Goal: Task Accomplishment & Management: Manage account settings

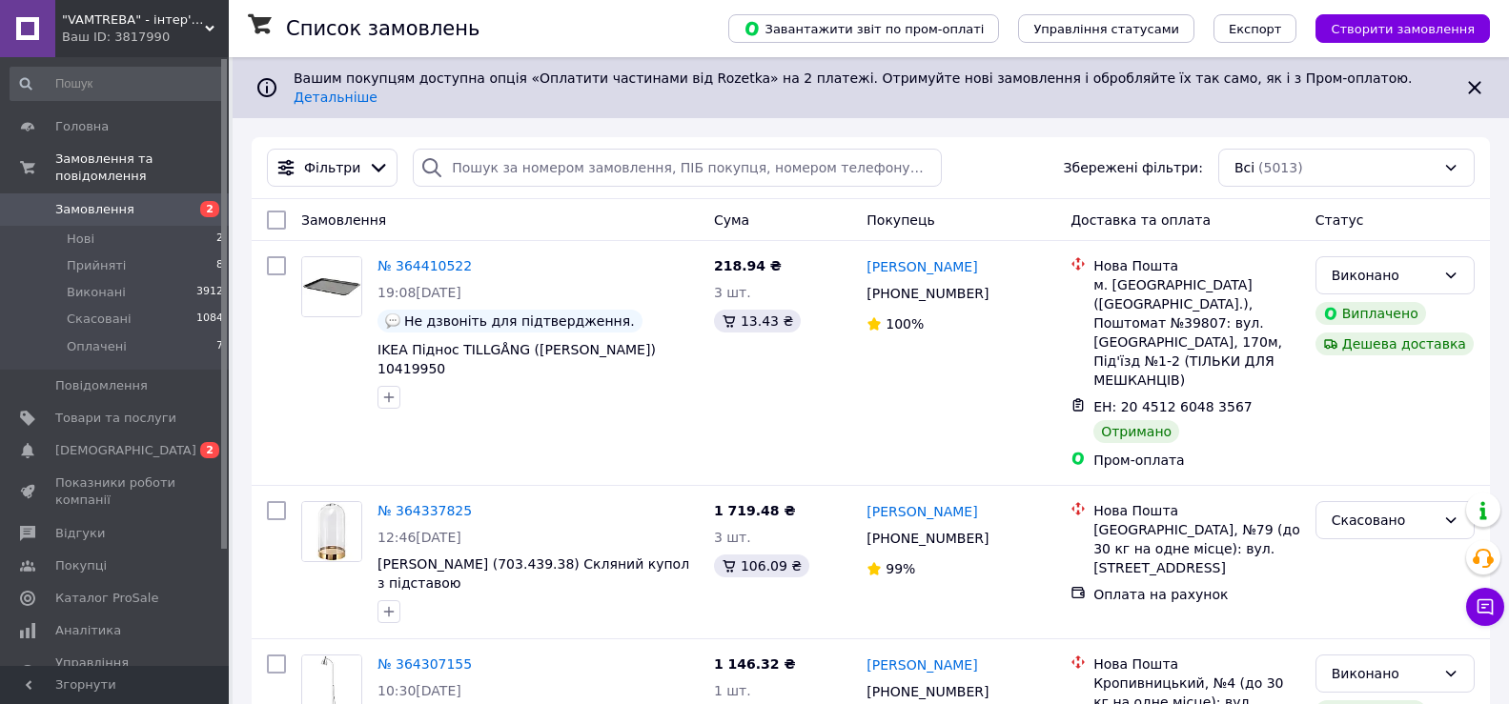
drag, startPoint x: 525, startPoint y: 155, endPoint x: 117, endPoint y: 186, distance: 409.0
click at [117, 201] on span "Замовлення" at bounding box center [94, 209] width 79 height 17
click at [1479, 77] on icon at bounding box center [1474, 87] width 23 height 23
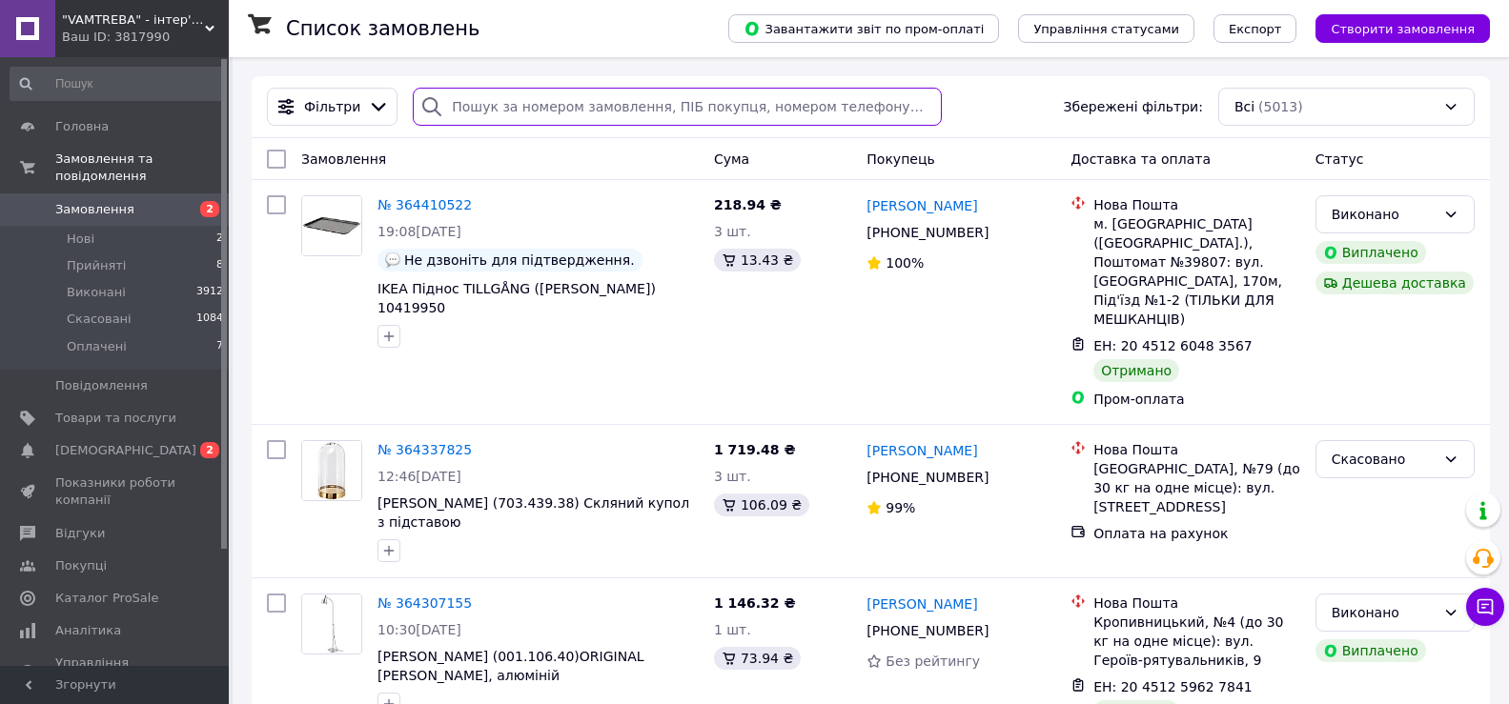
paste input "380966725761"
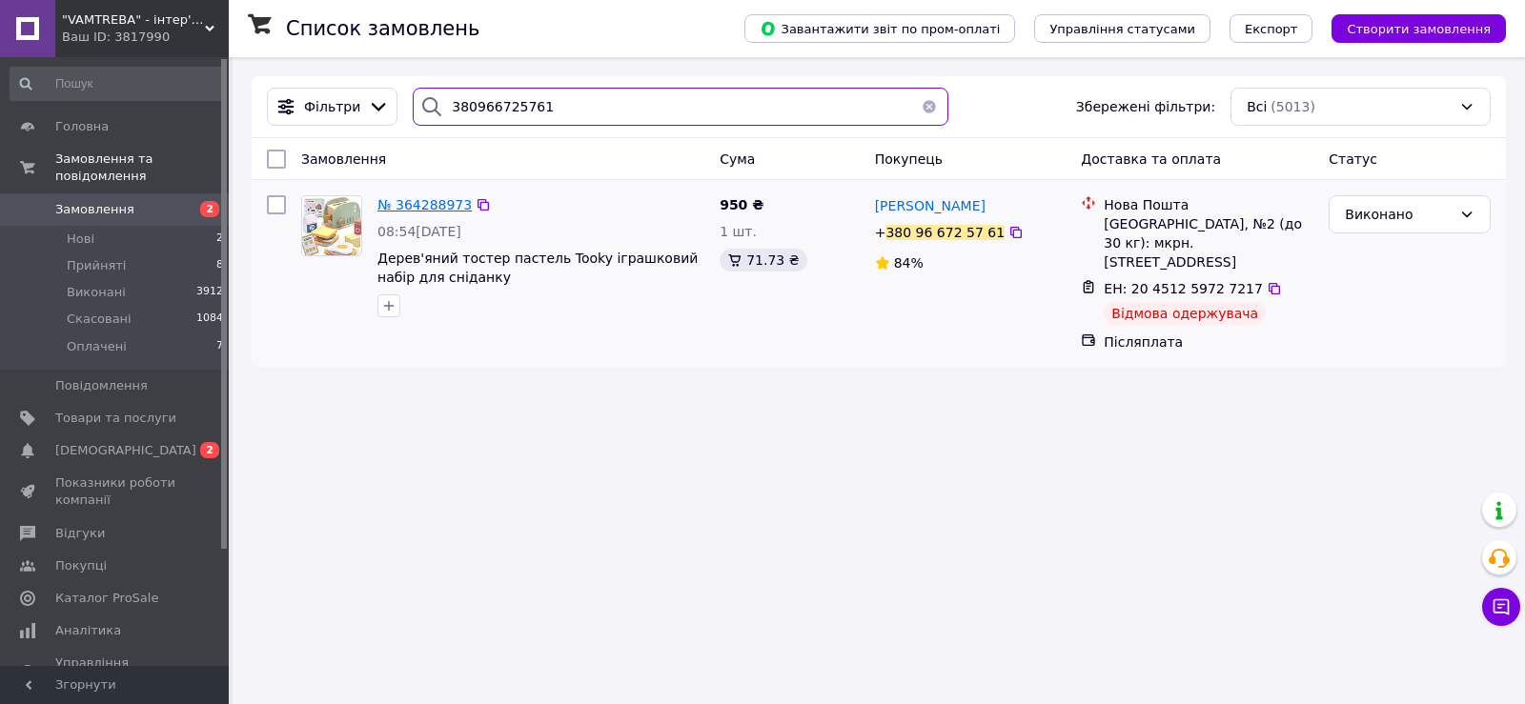
type input "380966725761"
click at [433, 205] on span "№ 364288973" at bounding box center [424, 204] width 94 height 15
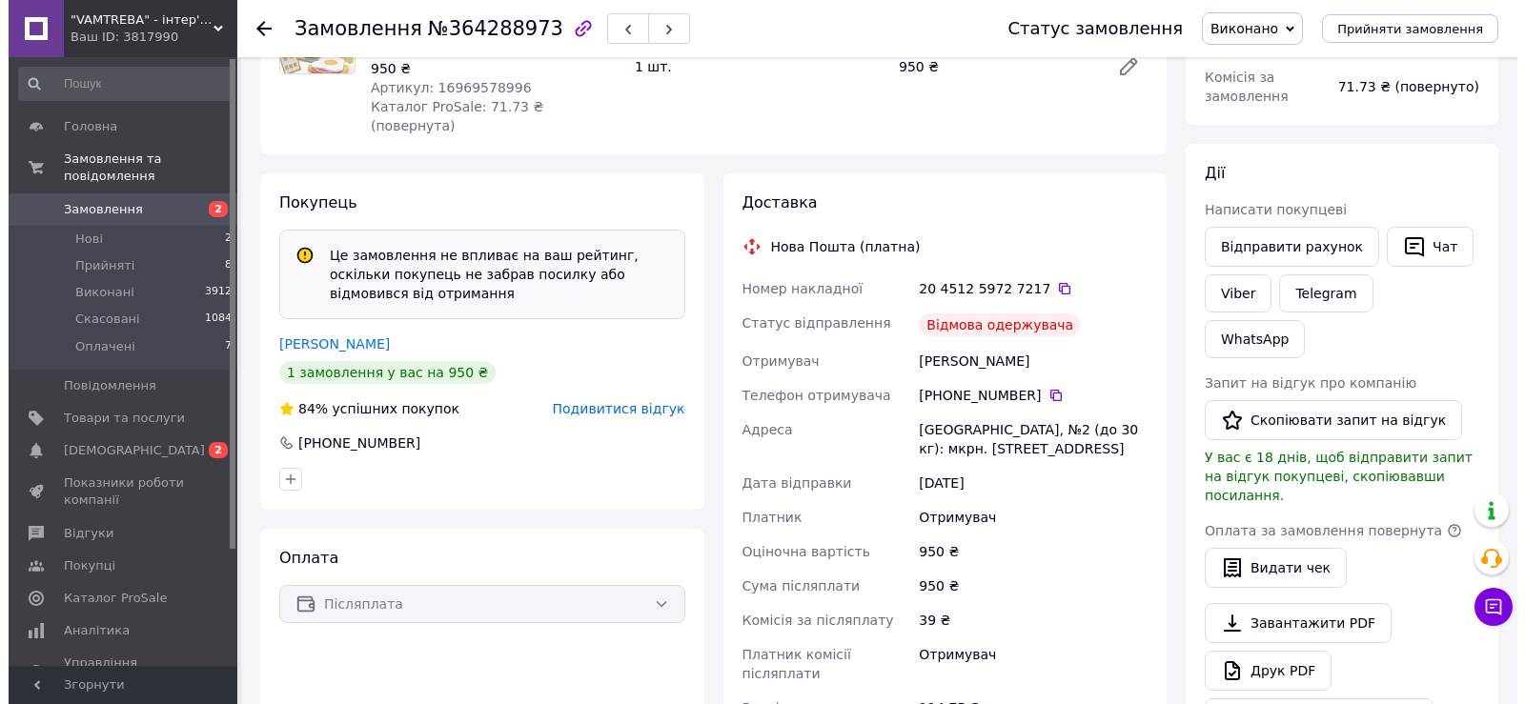
scroll to position [381, 0]
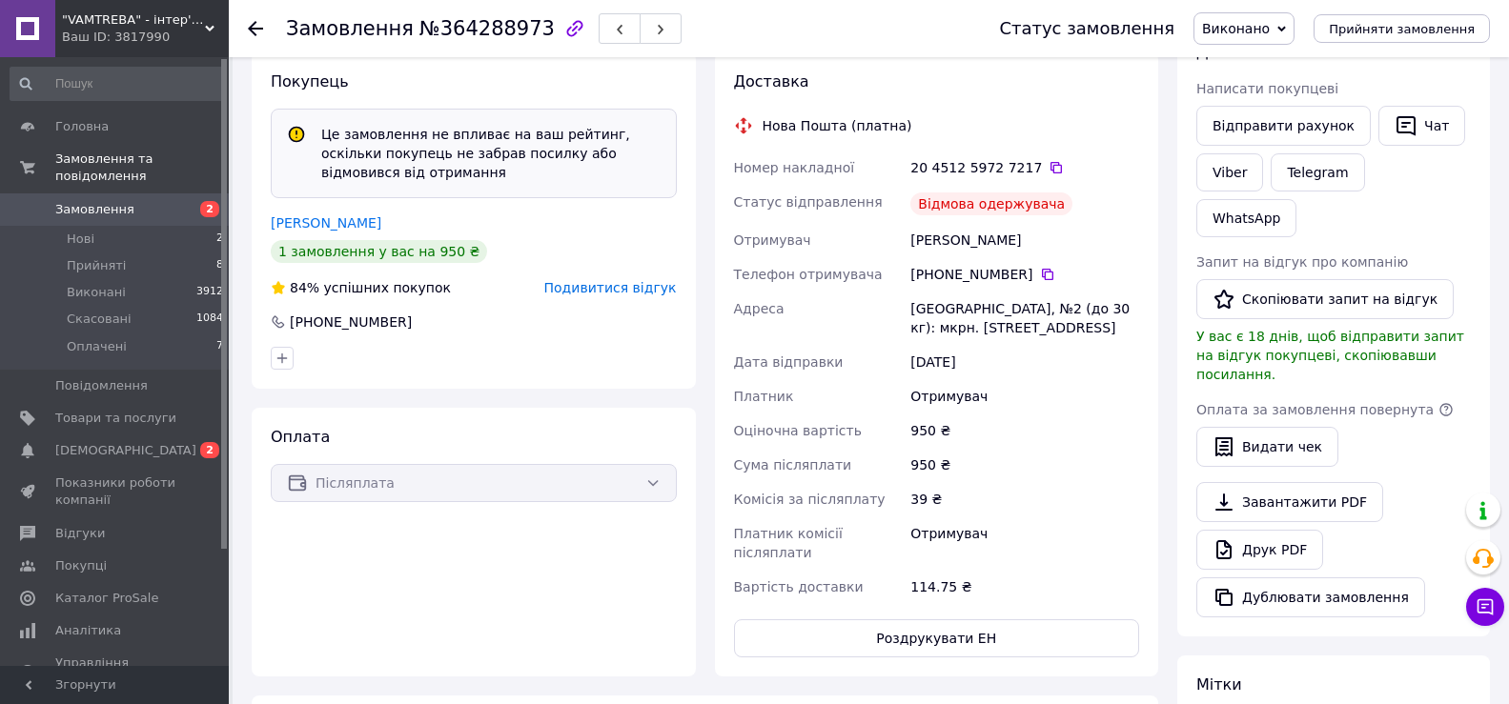
click at [650, 280] on span "Подивитися відгук" at bounding box center [610, 287] width 132 height 15
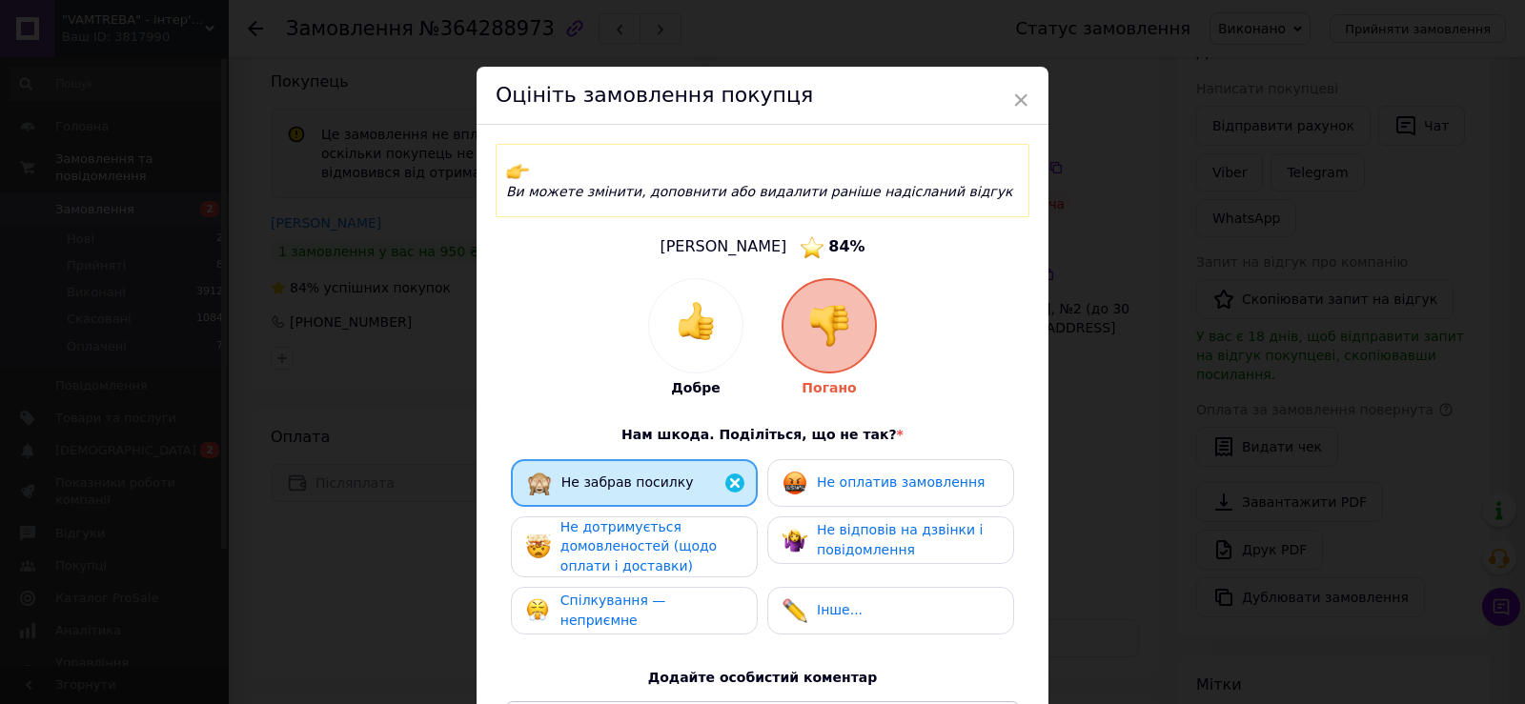
click at [362, 303] on div "× Оцініть замовлення покупця Ви можете змінити, доповнити або видалити раніше н…" at bounding box center [762, 352] width 1525 height 704
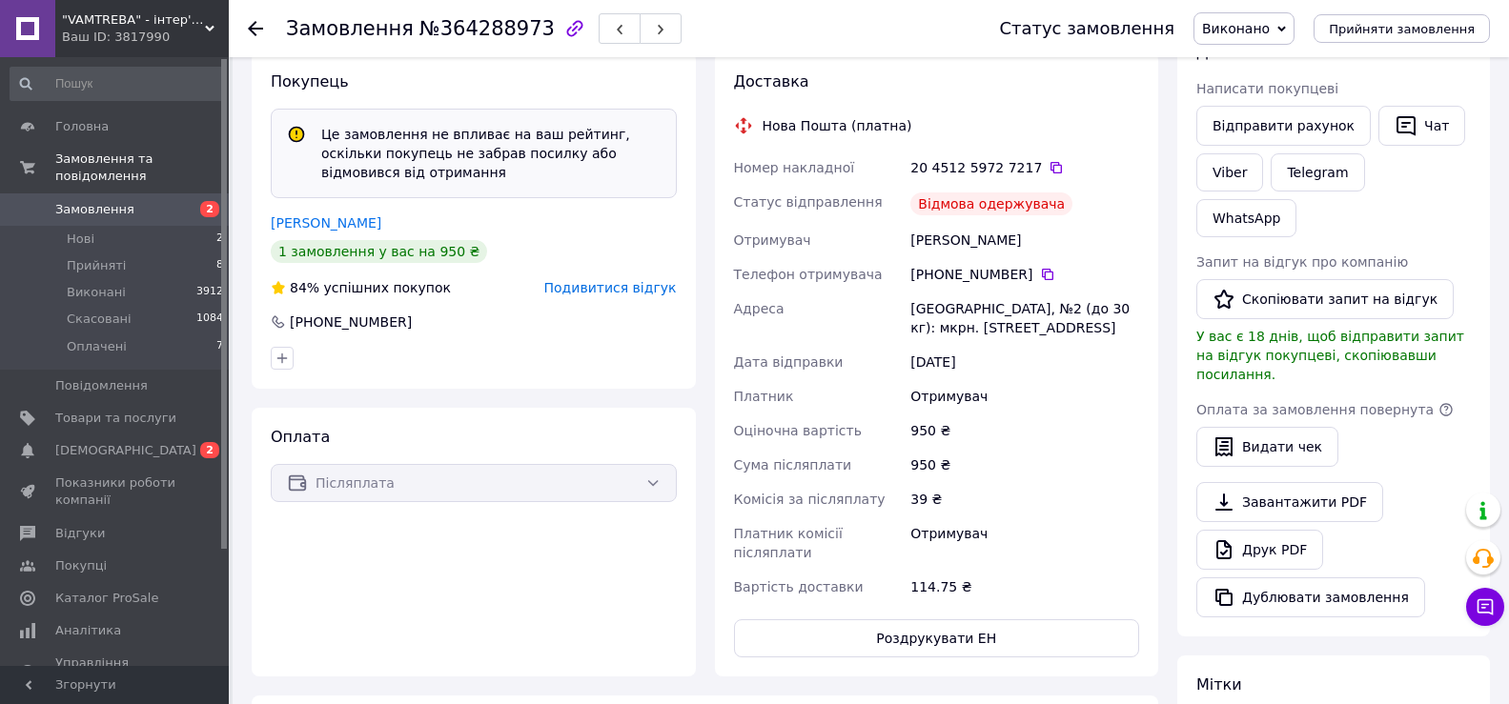
click at [638, 280] on span "Подивитися відгук" at bounding box center [610, 287] width 132 height 15
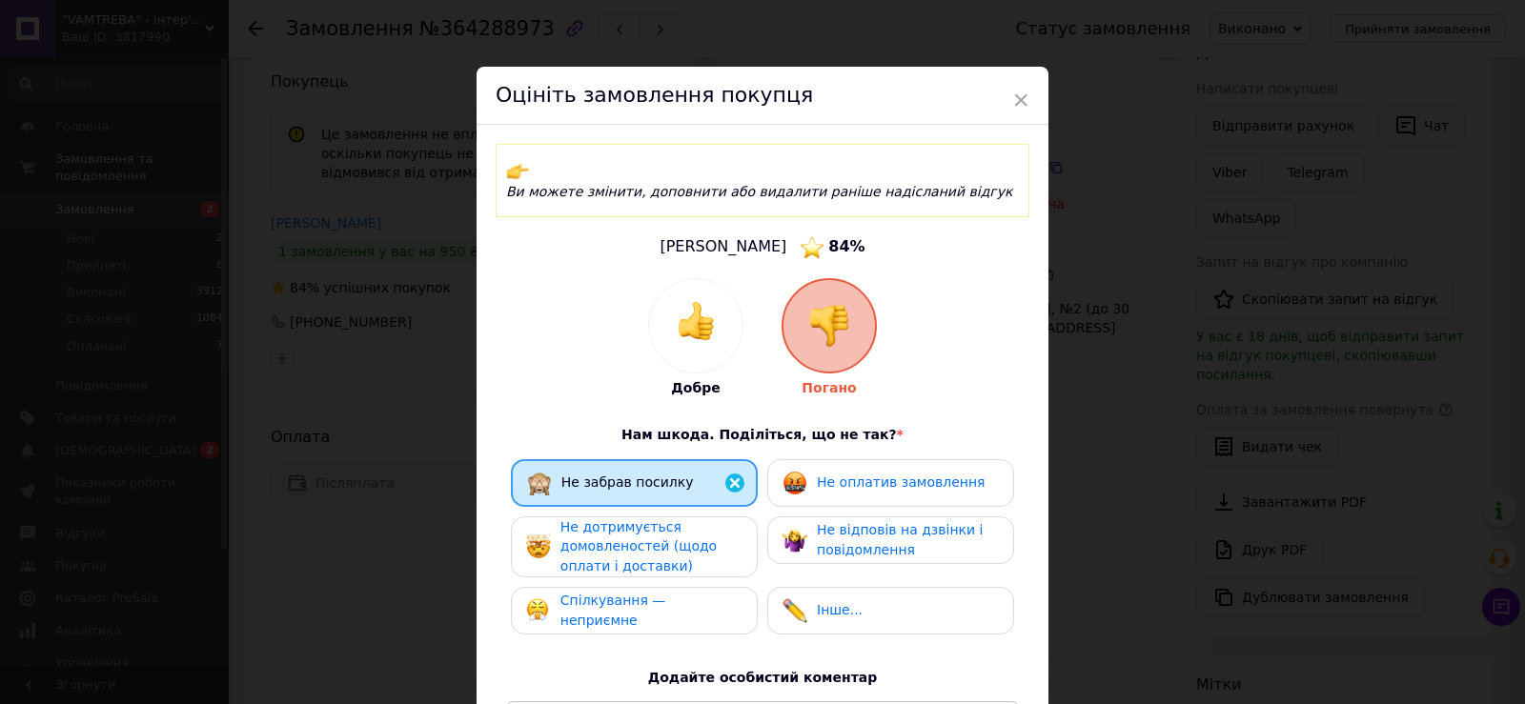
click at [619, 538] on span "Не дотримується домовленостей (щодо оплати і доставки)" at bounding box center [638, 546] width 156 height 54
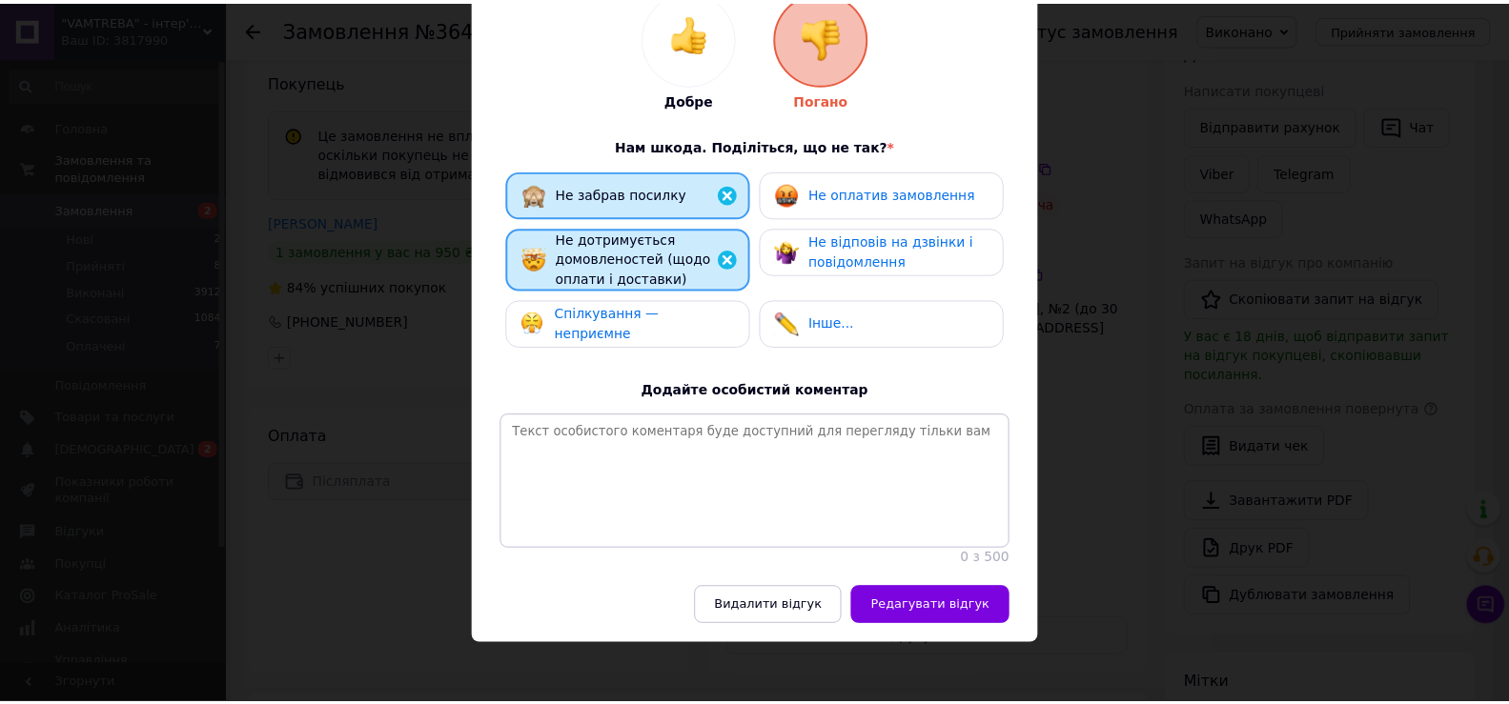
scroll to position [290, 0]
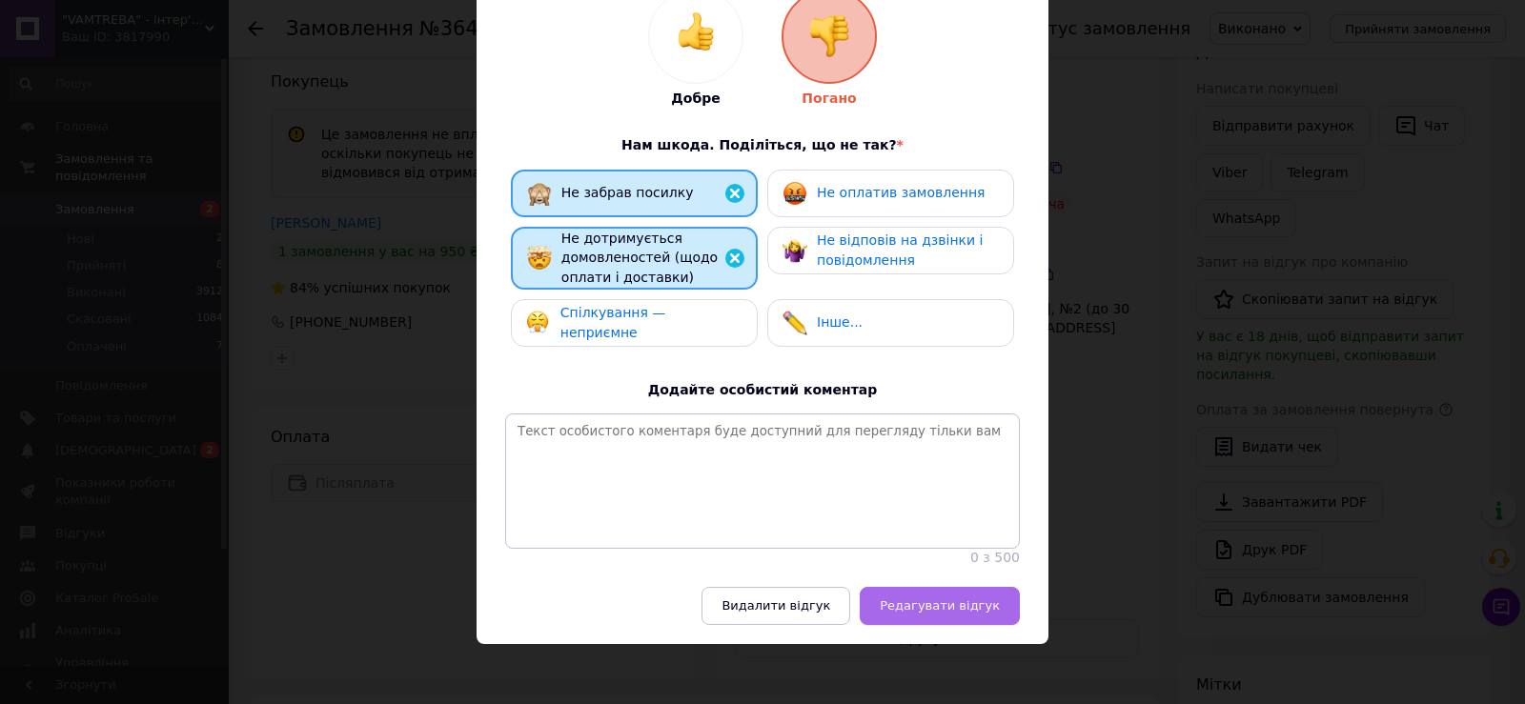
click at [989, 603] on span "Редагувати відгук" at bounding box center [940, 606] width 120 height 14
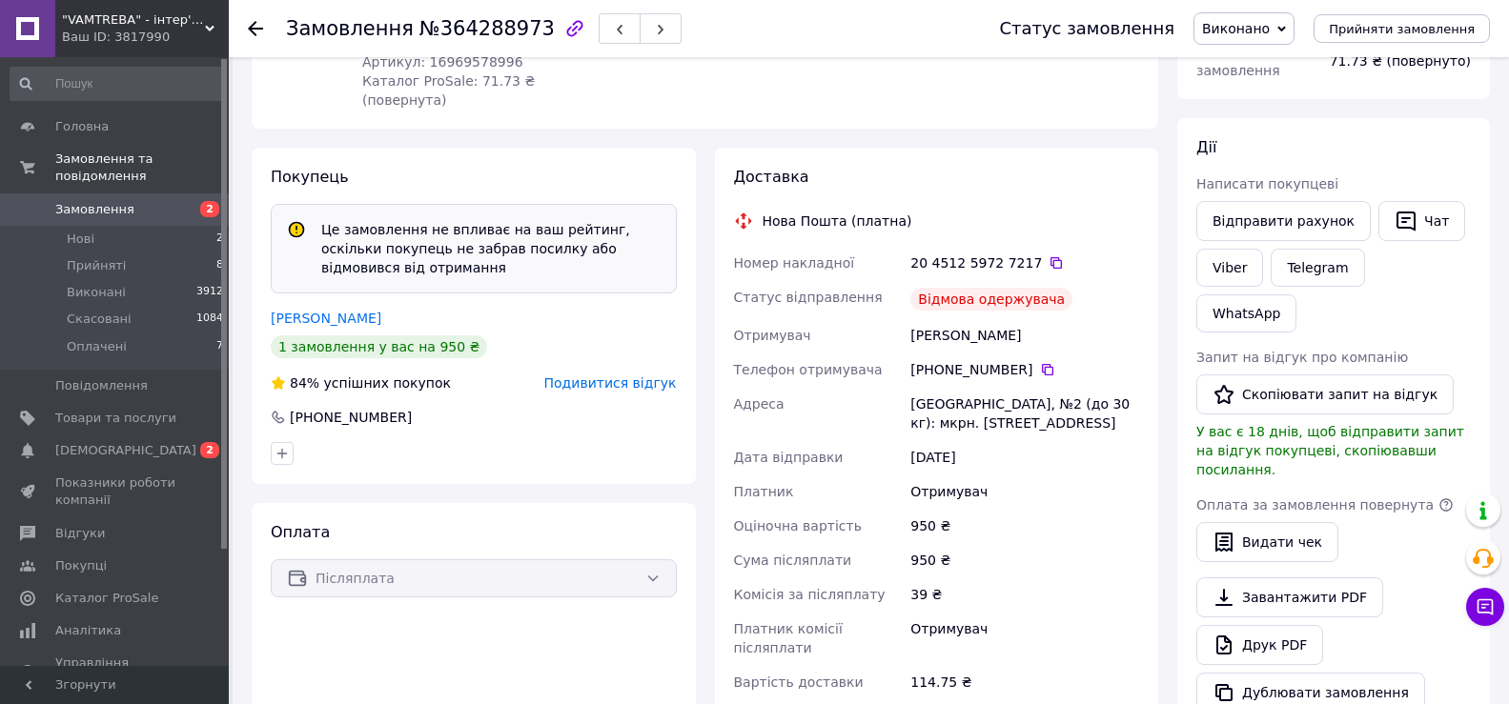
scroll to position [572, 0]
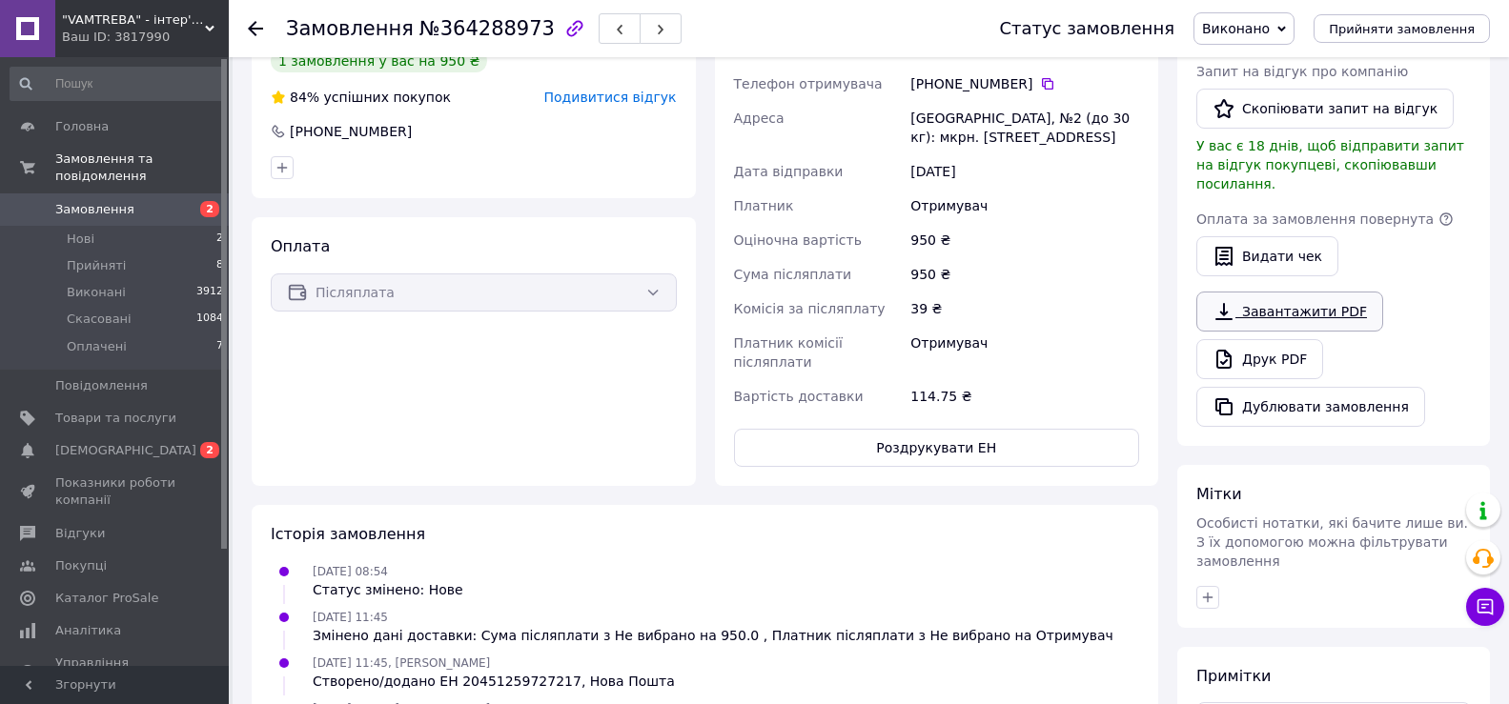
click at [1286, 292] on link "Завантажити PDF" at bounding box center [1289, 312] width 187 height 40
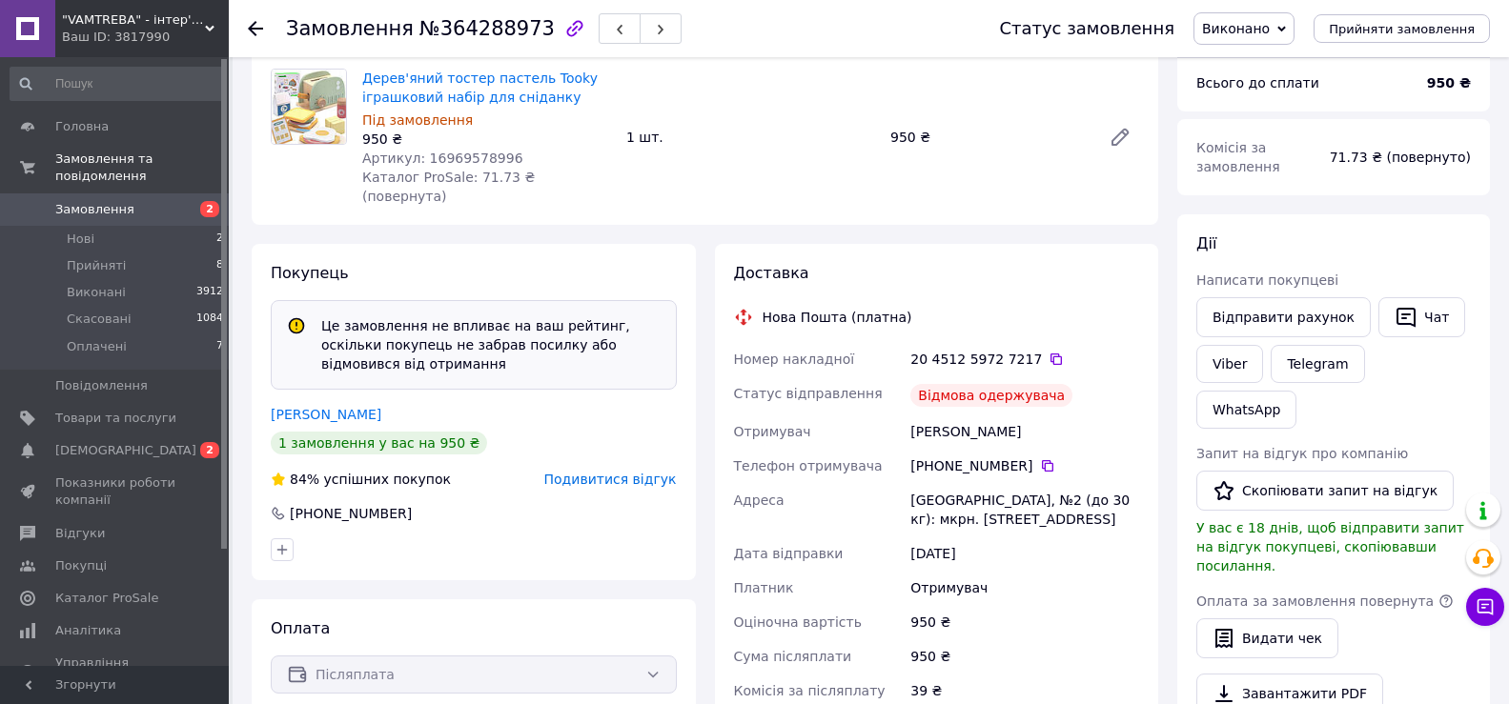
scroll to position [95, 0]
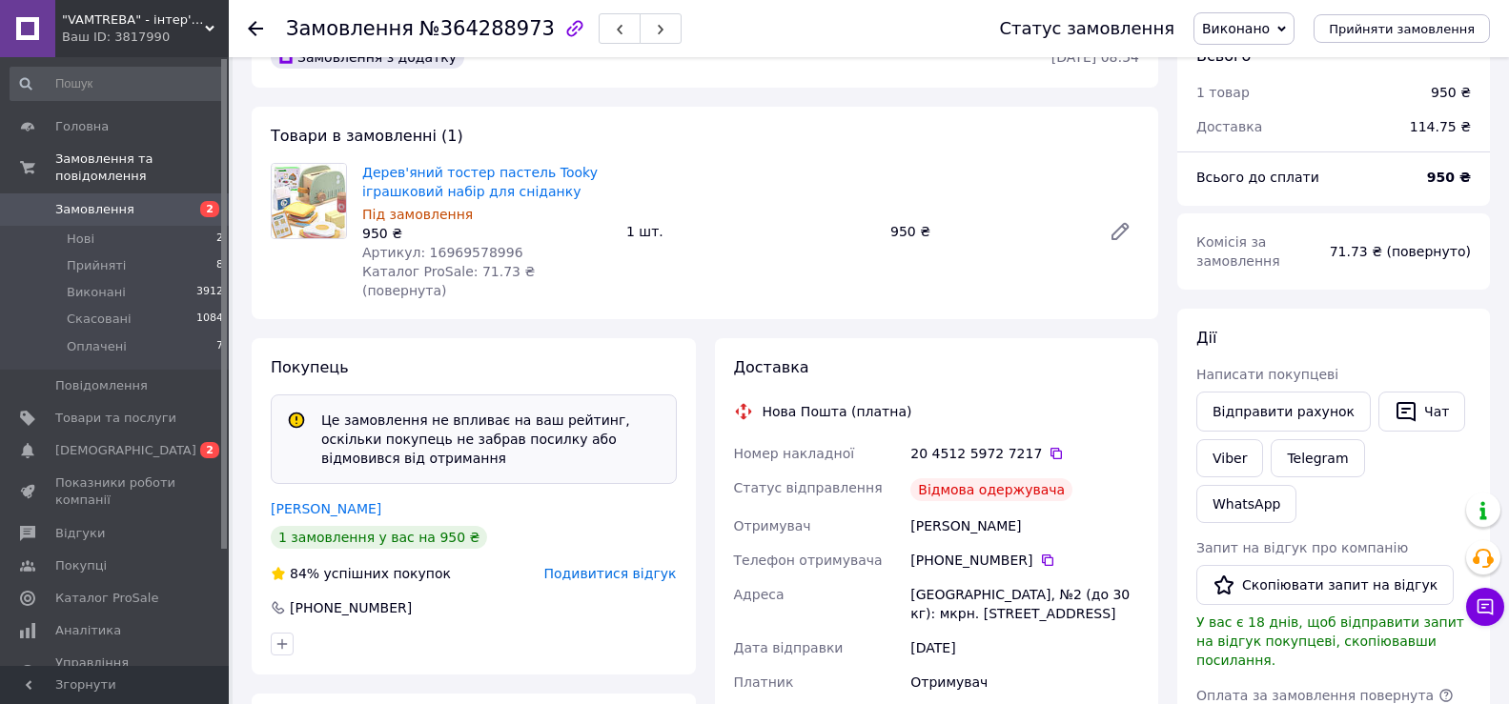
click at [104, 201] on span "Замовлення" at bounding box center [94, 209] width 79 height 17
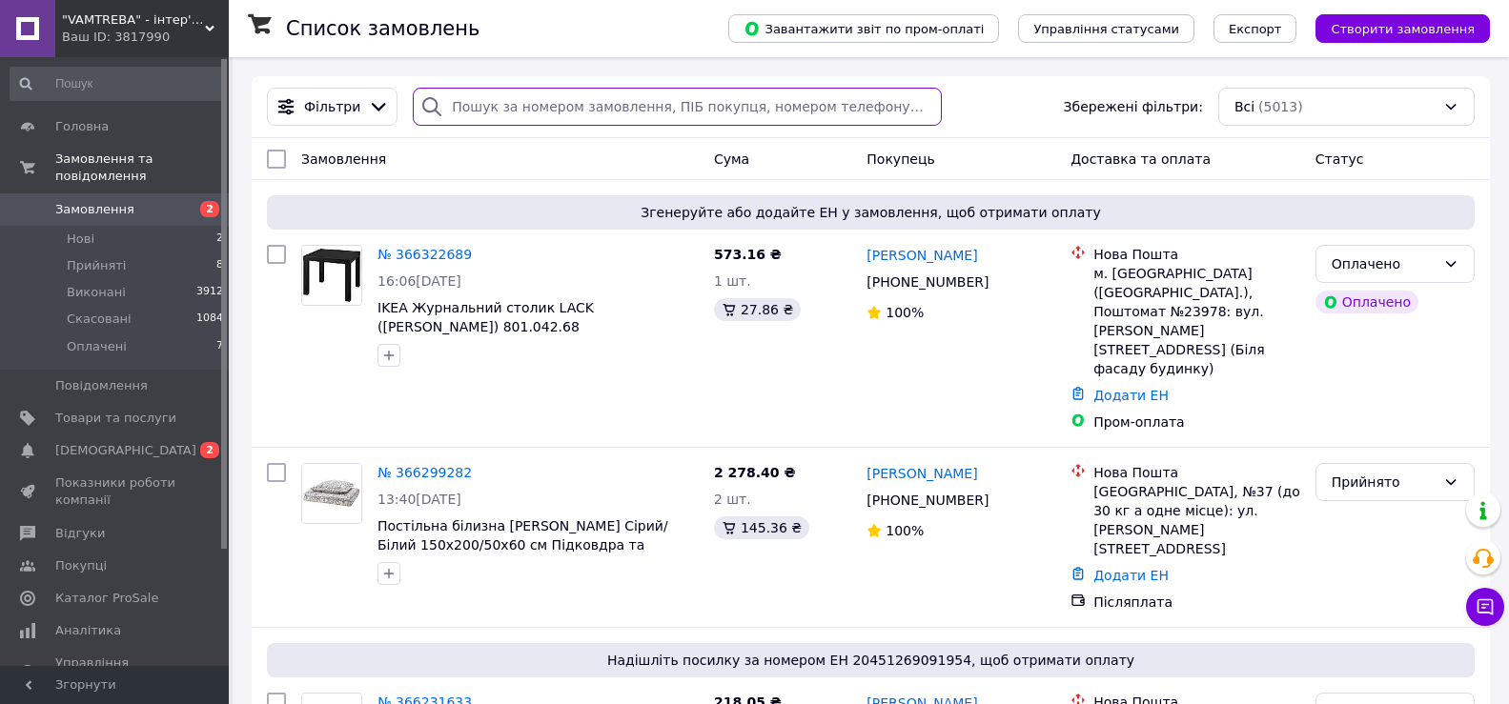
click at [497, 109] on input "search" at bounding box center [677, 107] width 528 height 38
paste input "380631478888"
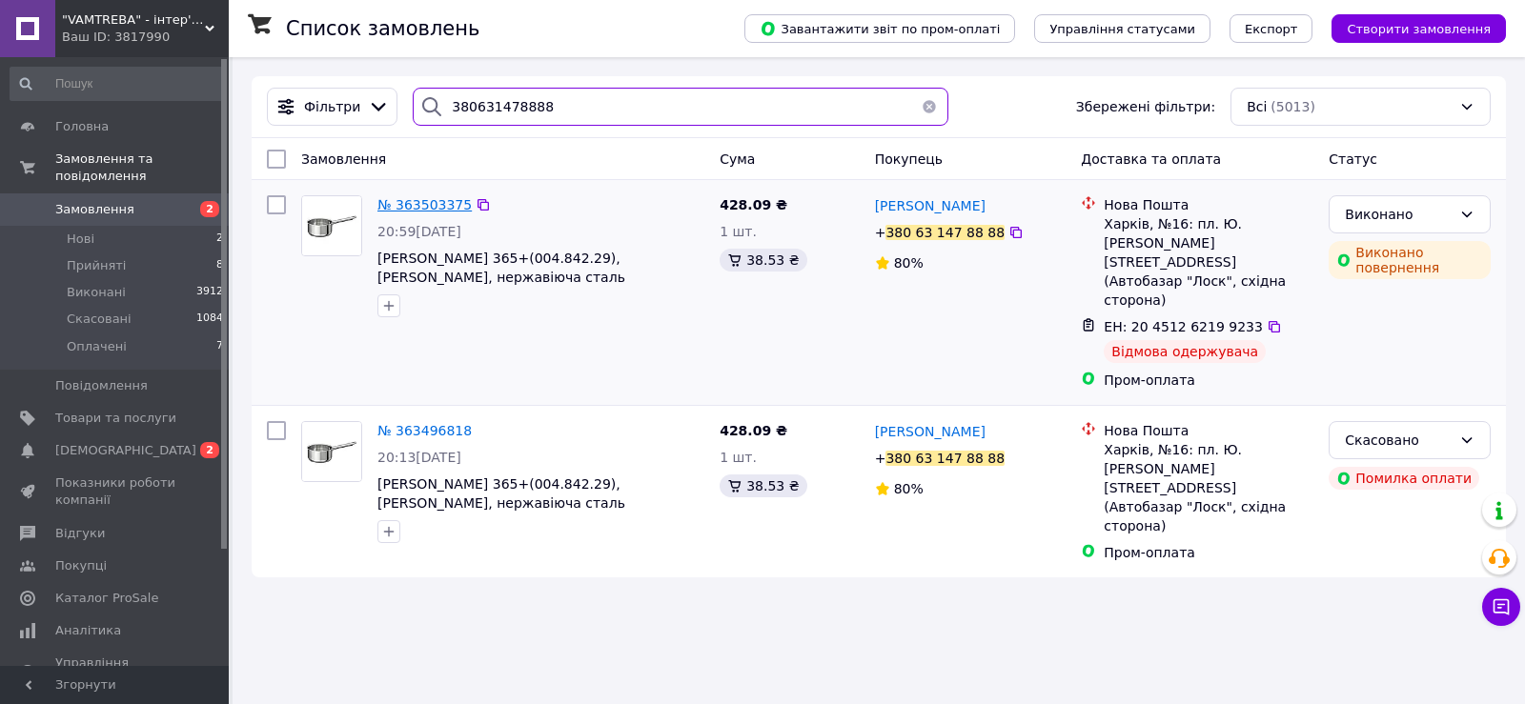
type input "380631478888"
click at [416, 209] on span "№ 363503375" at bounding box center [424, 204] width 94 height 15
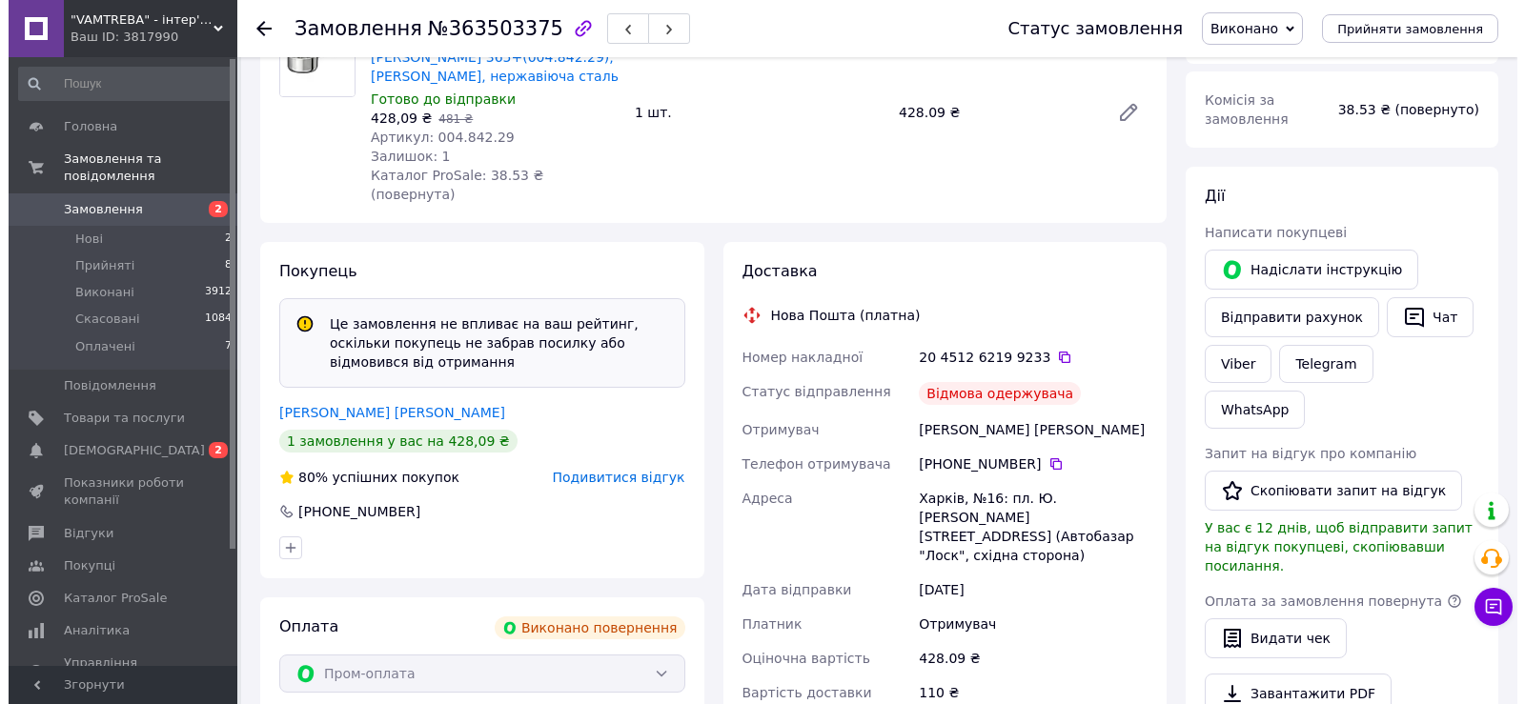
scroll to position [286, 0]
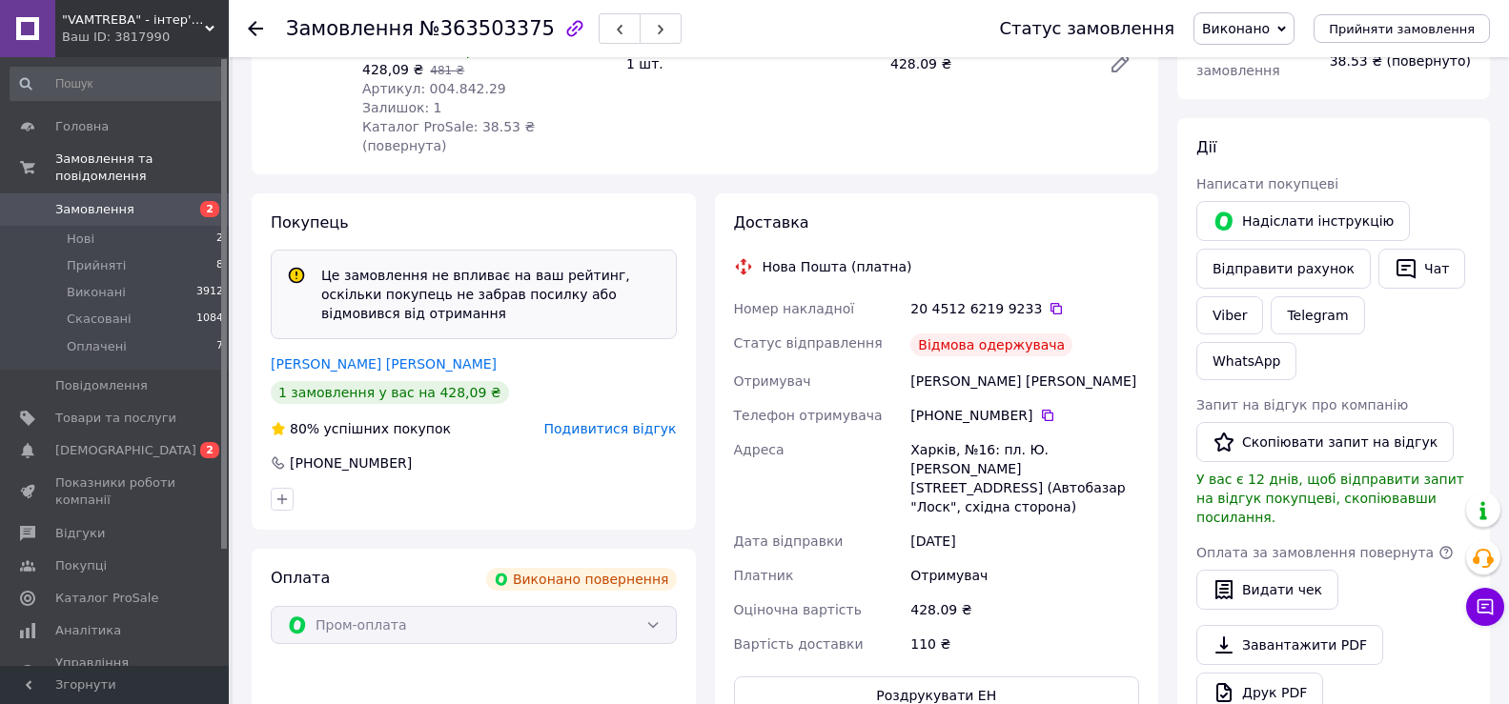
click at [665, 421] on span "Подивитися відгук" at bounding box center [610, 428] width 132 height 15
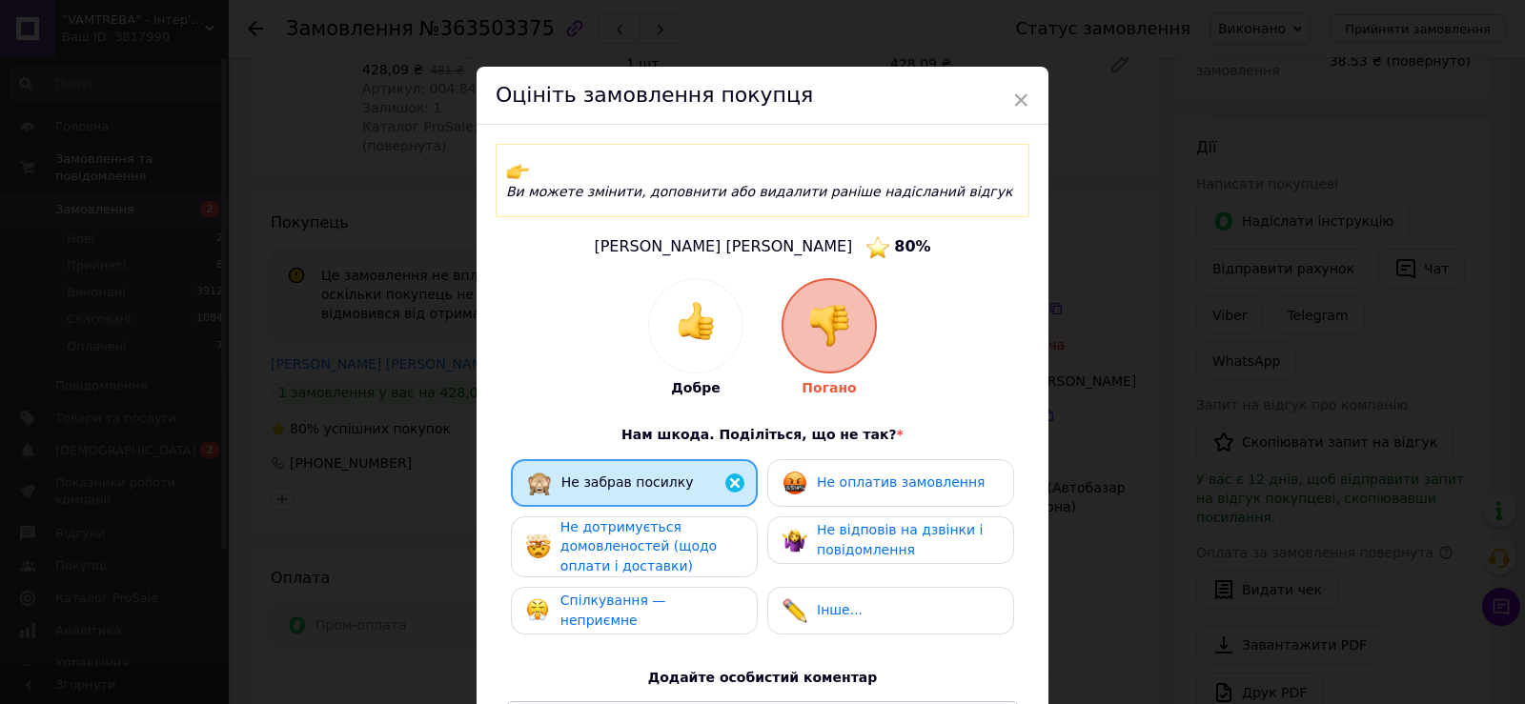
click at [599, 520] on span "Не дотримується домовленостей (щодо оплати і доставки)" at bounding box center [638, 546] width 156 height 54
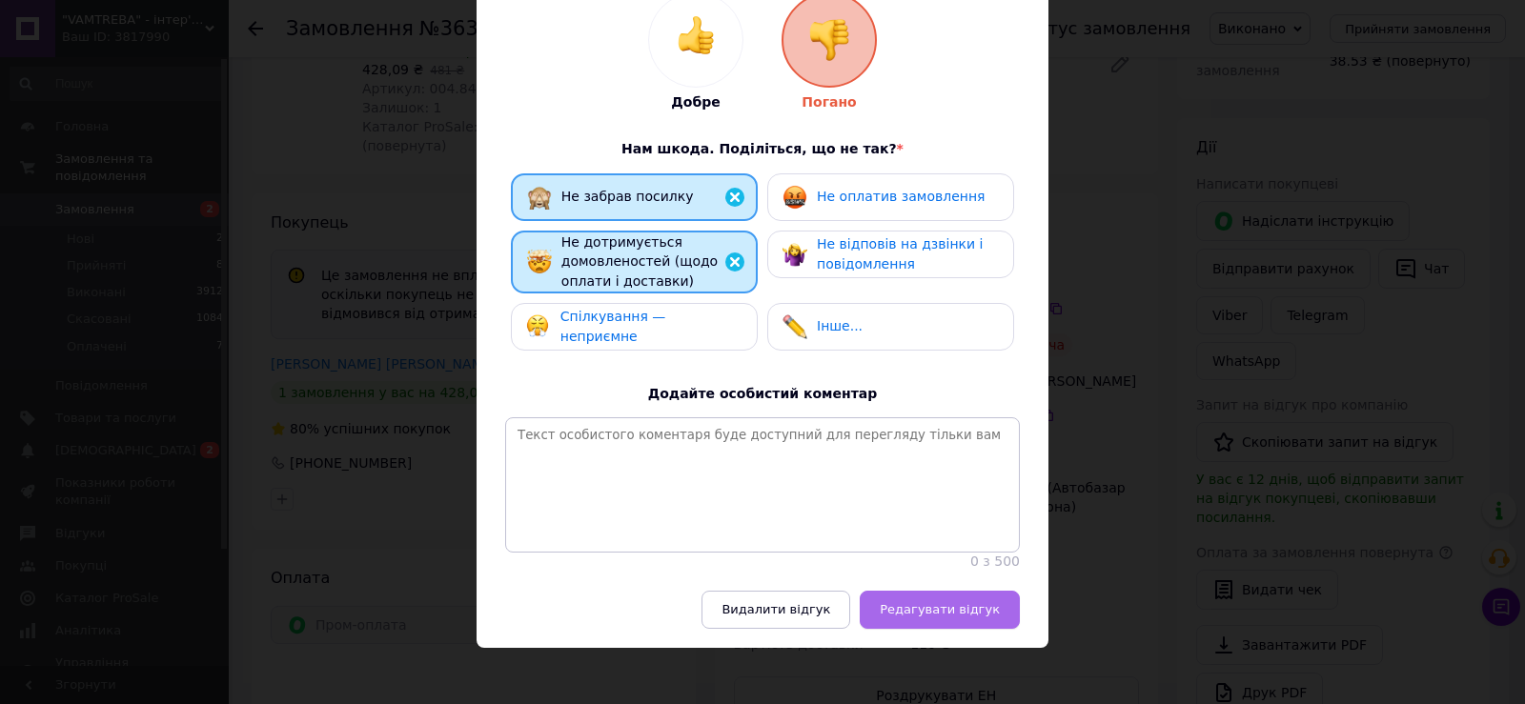
click at [981, 603] on span "Редагувати відгук" at bounding box center [940, 609] width 120 height 14
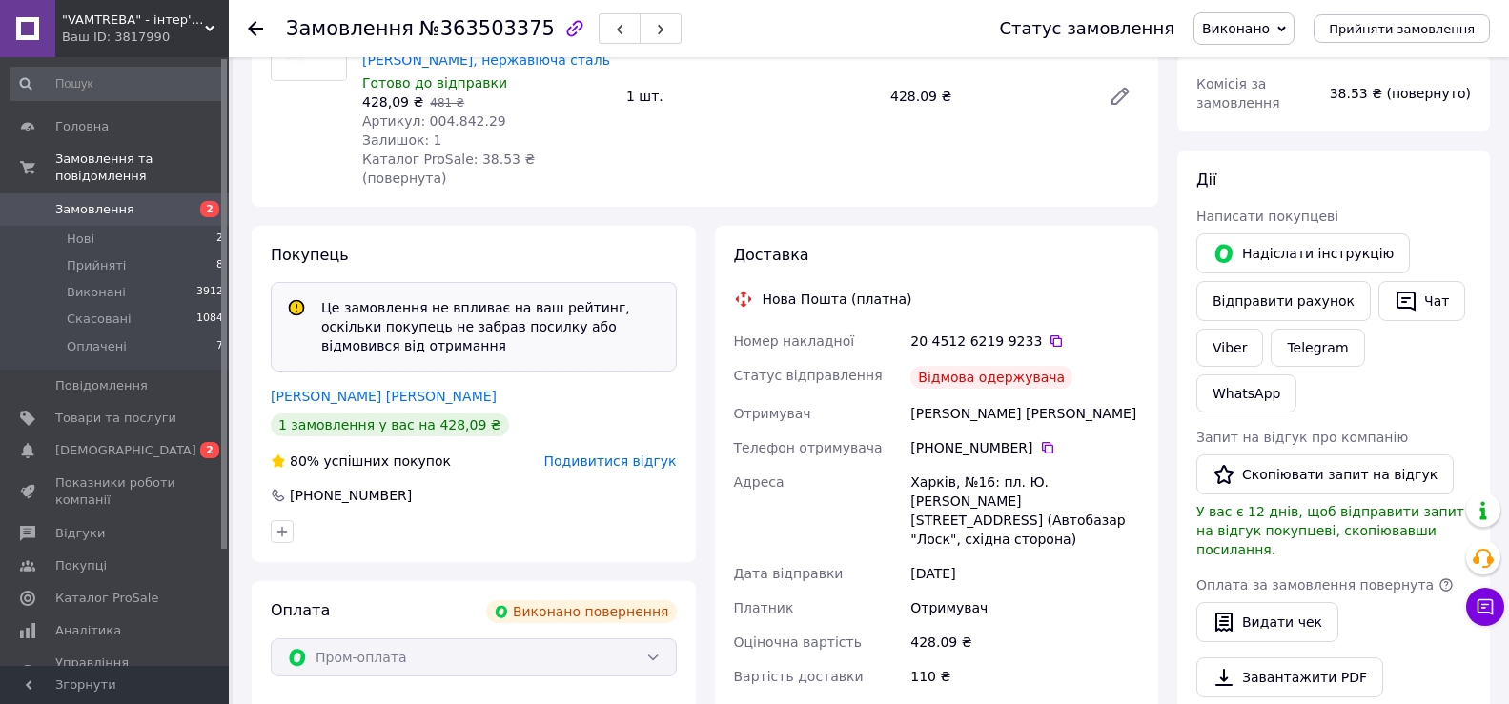
scroll to position [381, 0]
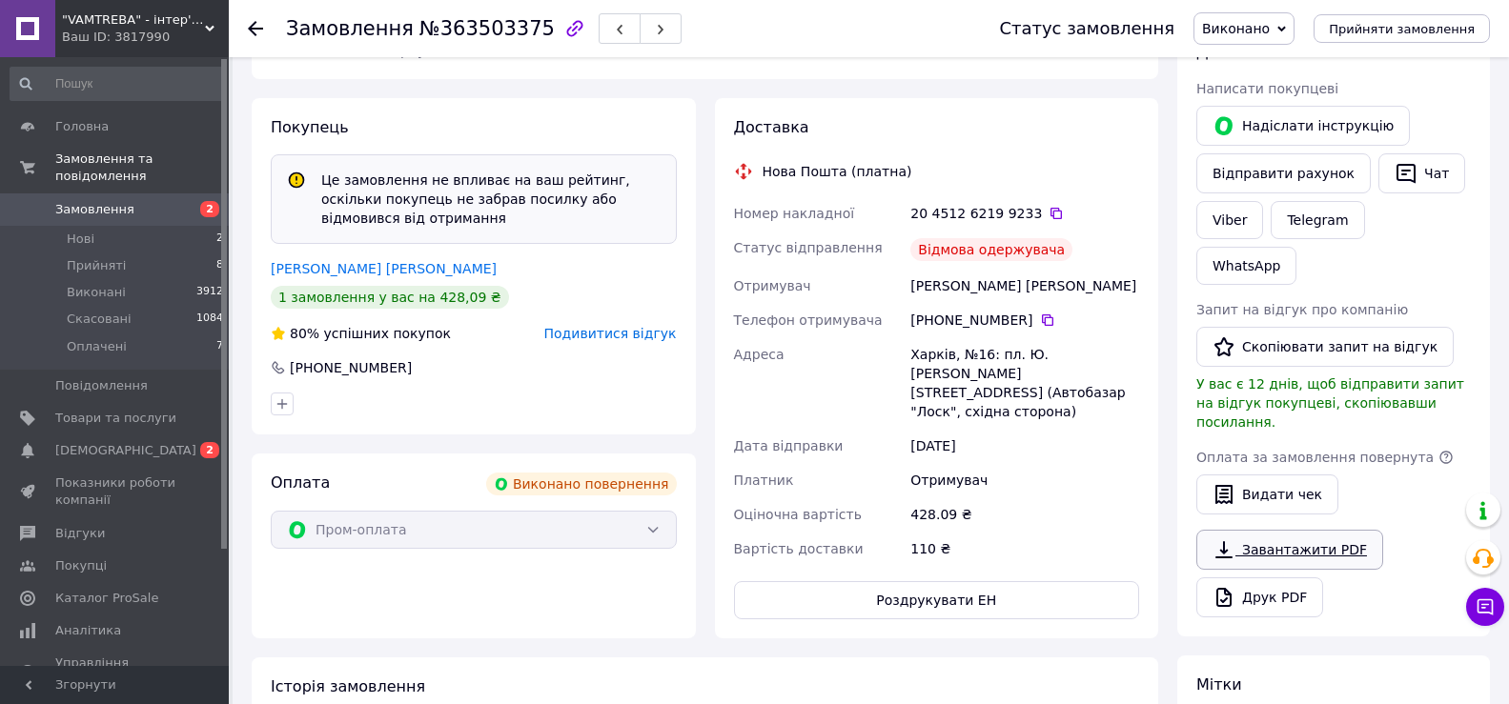
click at [1297, 530] on link "Завантажити PDF" at bounding box center [1289, 550] width 187 height 40
